Goal: Task Accomplishment & Management: Use online tool/utility

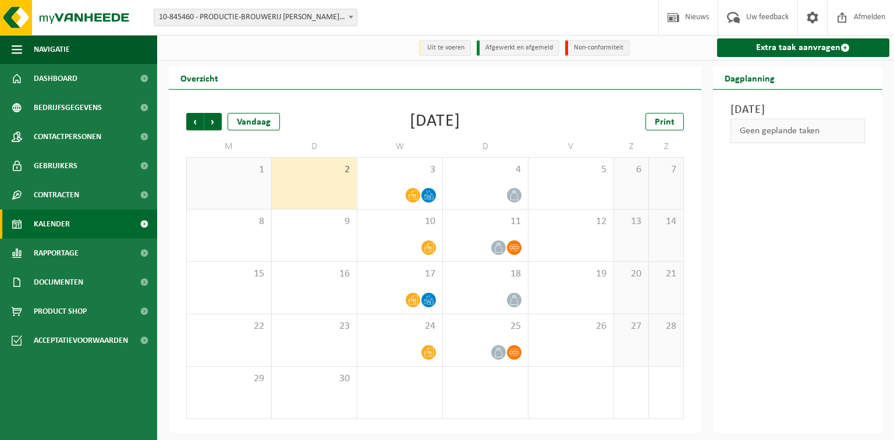
click at [287, 10] on span "10-845460 - PRODUCTIE-BROUWERIJ [PERSON_NAME] - BELLEGEM" at bounding box center [255, 17] width 202 height 16
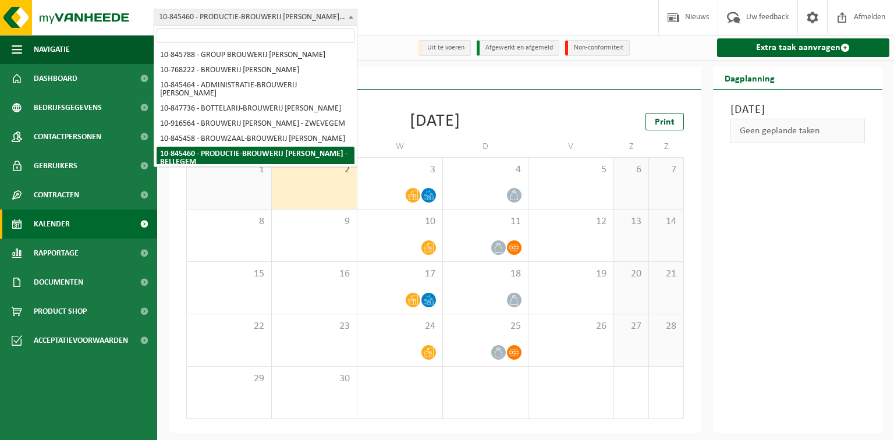
scroll to position [93, 0]
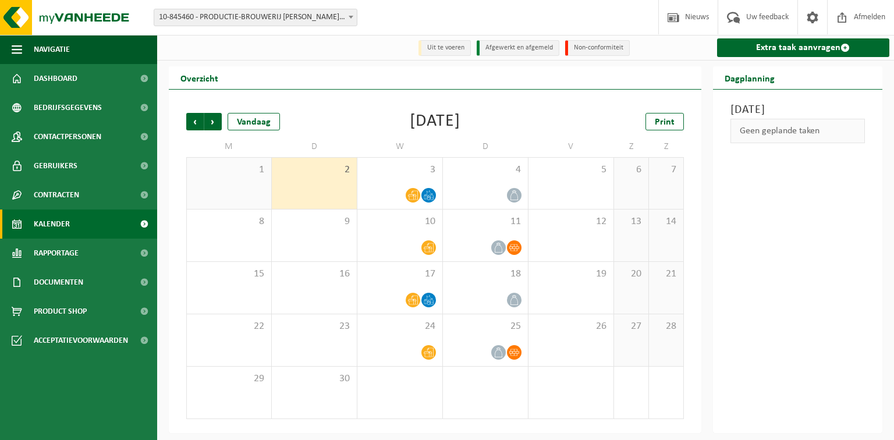
click at [66, 222] on span "Kalender" at bounding box center [52, 223] width 36 height 29
click at [388, 173] on span "3" at bounding box center [399, 169] width 73 height 13
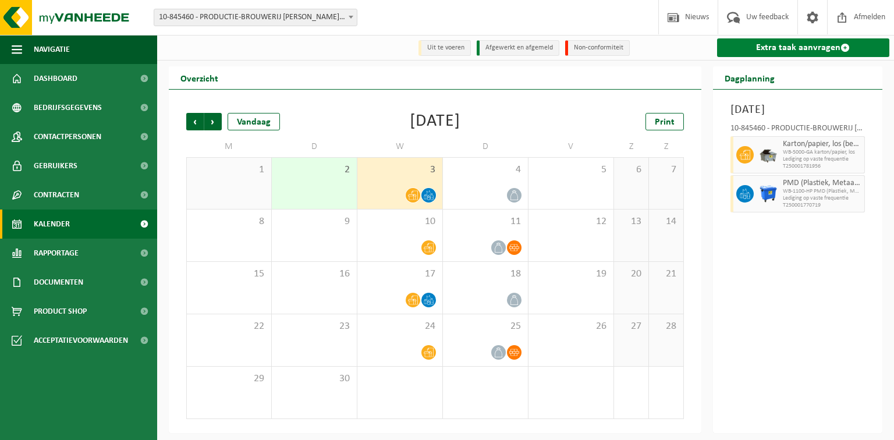
click at [740, 44] on link "Extra taak aanvragen" at bounding box center [803, 47] width 173 height 19
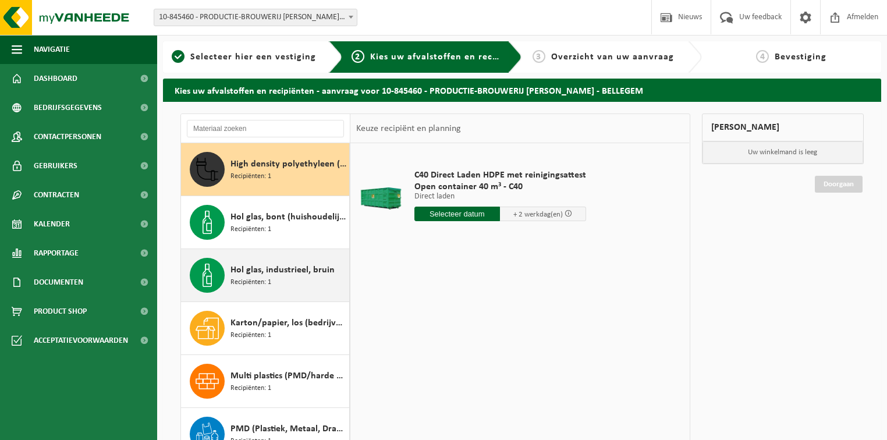
click at [233, 273] on span "Hol glas, industrieel, bruin" at bounding box center [282, 270] width 104 height 14
click at [233, 273] on div "Hol glas, industrieel, bruin Recipiënten: 1" at bounding box center [288, 275] width 116 height 35
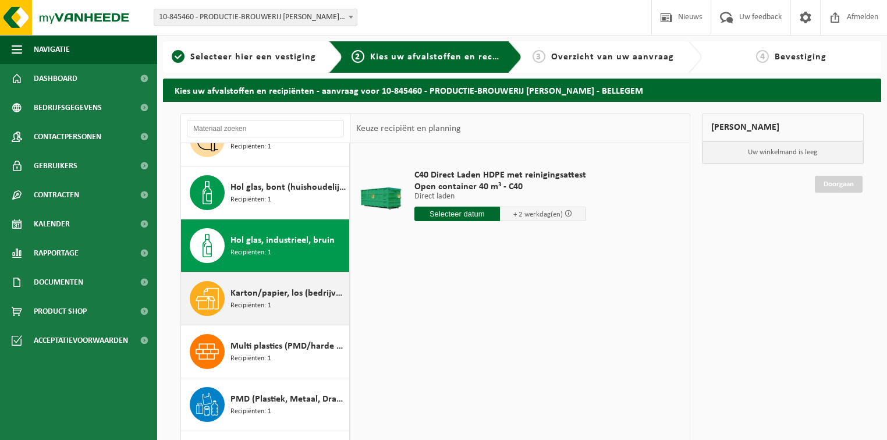
scroll to position [72, 0]
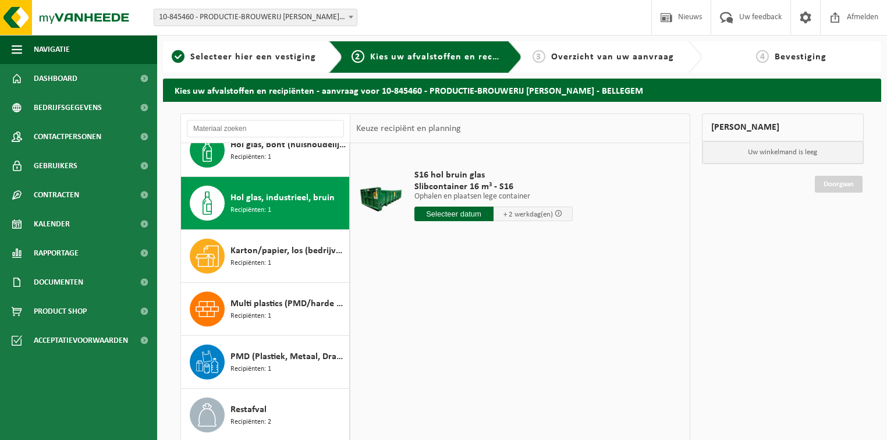
click at [474, 214] on input "text" at bounding box center [453, 214] width 79 height 15
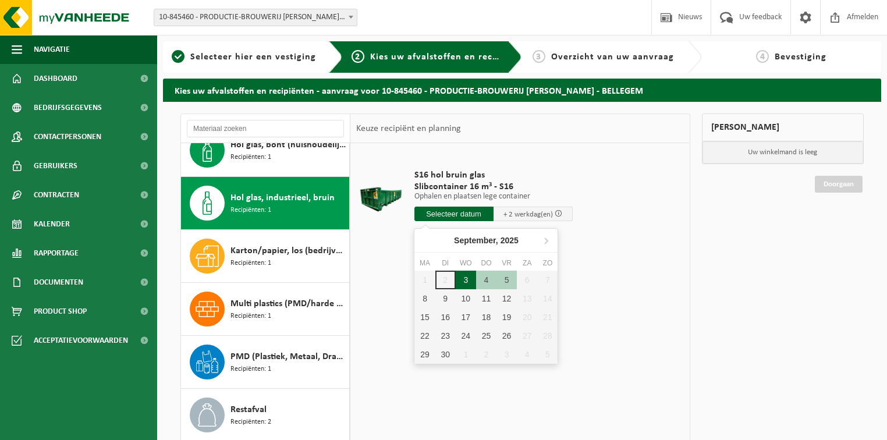
click at [467, 278] on div "3" at bounding box center [466, 280] width 20 height 19
type input "Van 2025-09-03"
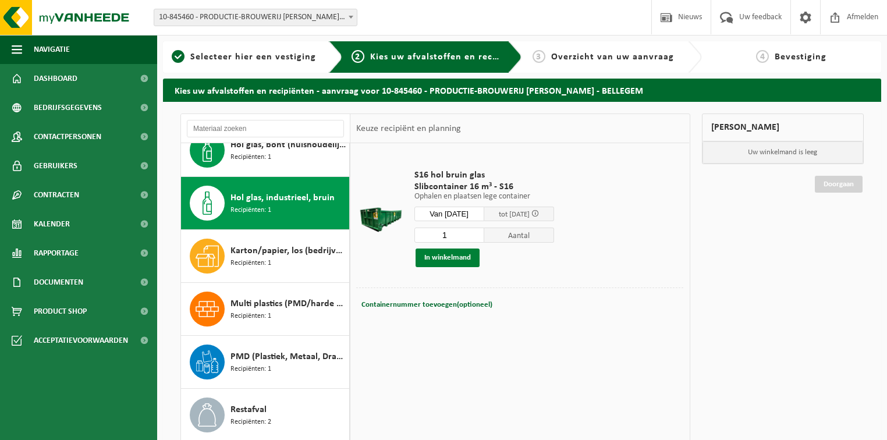
click at [465, 258] on button "In winkelmand" at bounding box center [447, 257] width 64 height 19
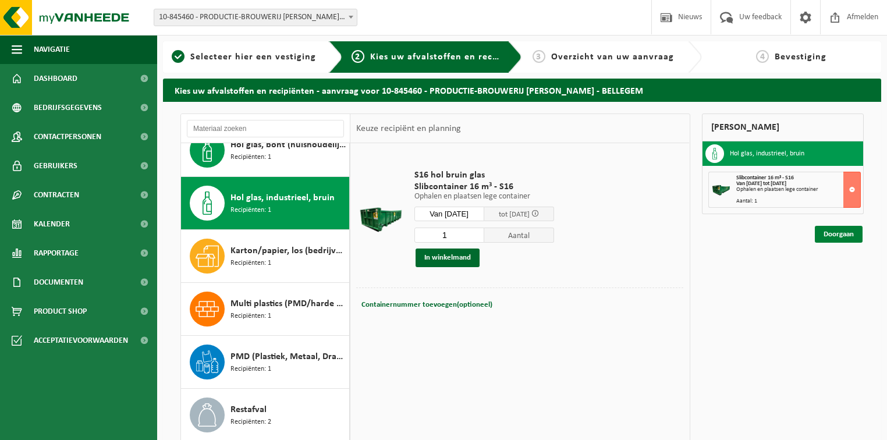
click at [838, 238] on link "Doorgaan" at bounding box center [839, 234] width 48 height 17
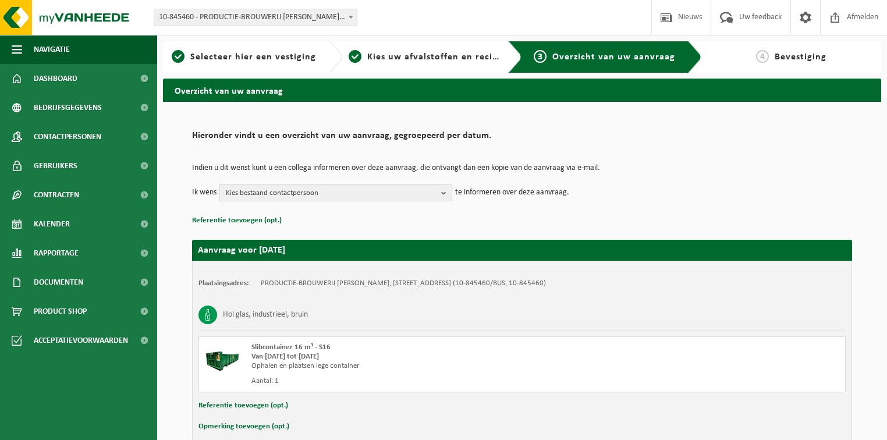
click at [319, 200] on span "Kies bestaand contactpersoon" at bounding box center [331, 192] width 211 height 17
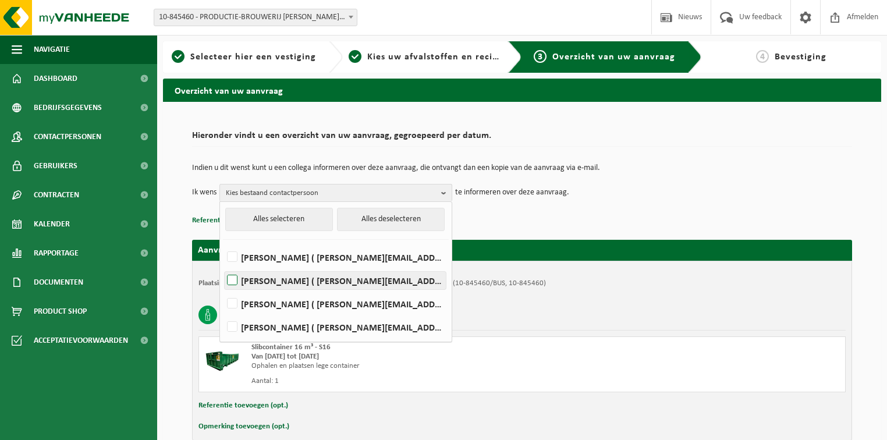
click at [286, 287] on label "Mathieu Moenens ( mathieu.moenens@omer.be )" at bounding box center [335, 280] width 221 height 17
click at [223, 266] on input "Mathieu Moenens ( mathieu.moenens@omer.be )" at bounding box center [222, 265] width 1 height 1
checkbox input "true"
click at [524, 205] on div "Indien u dit wenst kunt u een collega informeren over deze aanvraag, die ontvan…" at bounding box center [522, 182] width 660 height 61
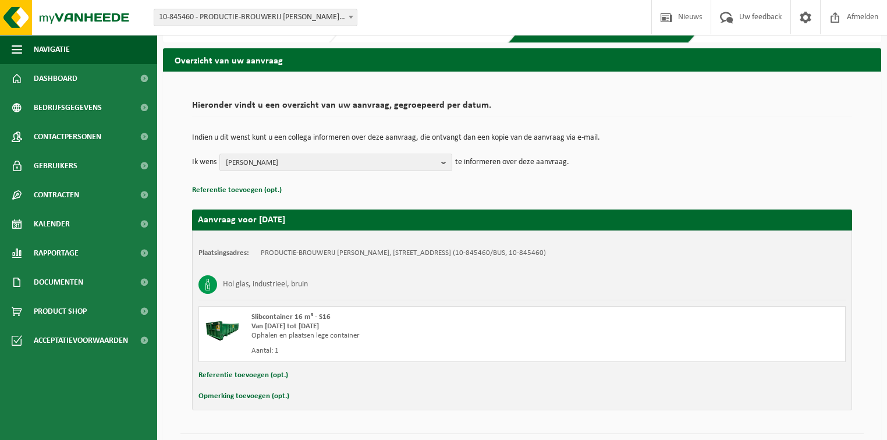
scroll to position [58, 0]
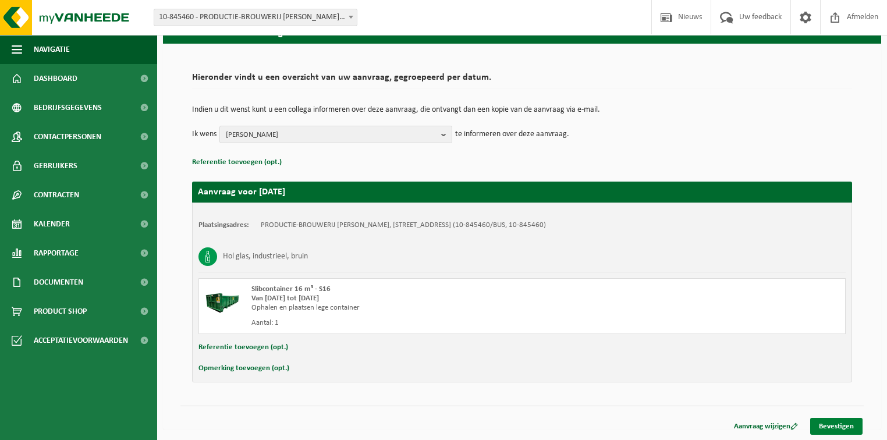
click at [847, 424] on link "Bevestigen" at bounding box center [836, 426] width 52 height 17
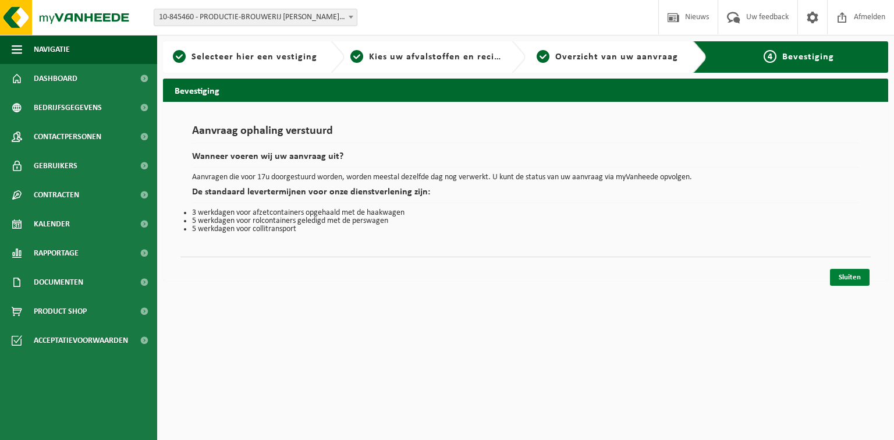
click at [853, 275] on link "Sluiten" at bounding box center [850, 277] width 40 height 17
